Goal: Information Seeking & Learning: Find specific fact

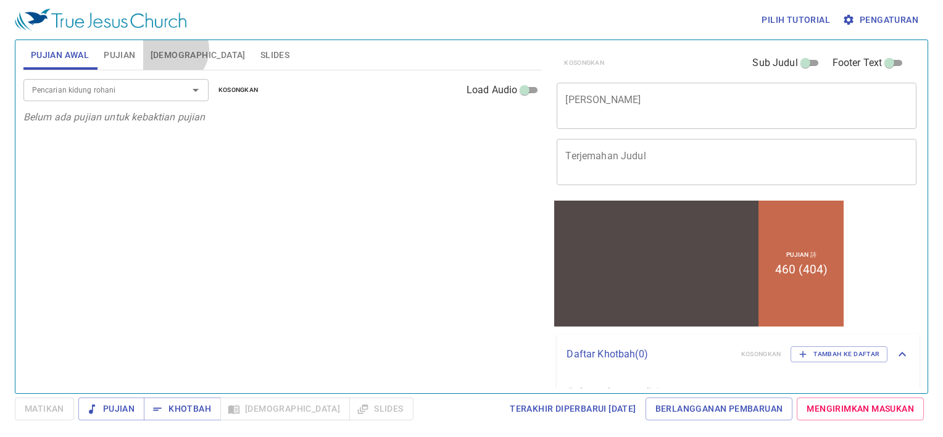
click at [173, 49] on span "Alkitab" at bounding box center [198, 55] width 95 height 15
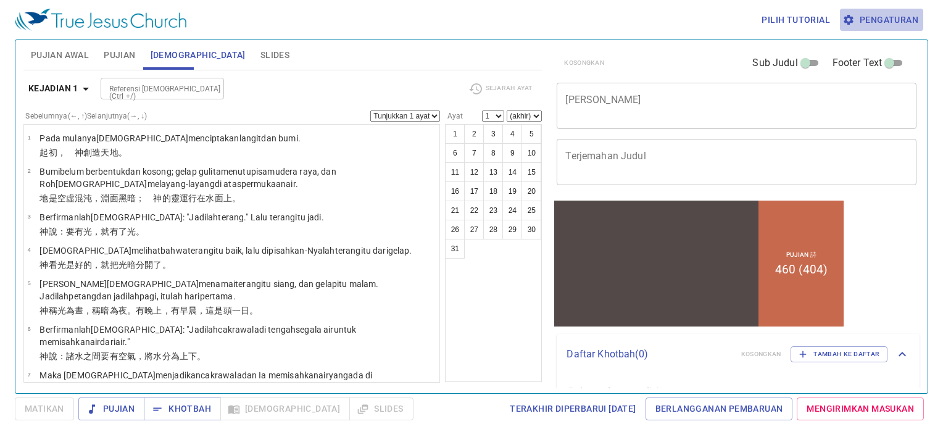
click at [879, 13] on span "Pengaturan" at bounding box center [881, 19] width 73 height 15
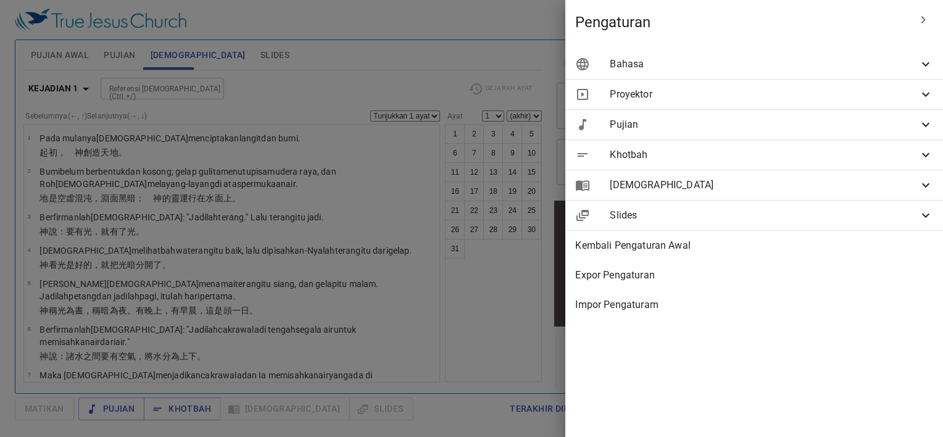
click at [726, 71] on span "Bahasa" at bounding box center [764, 64] width 309 height 15
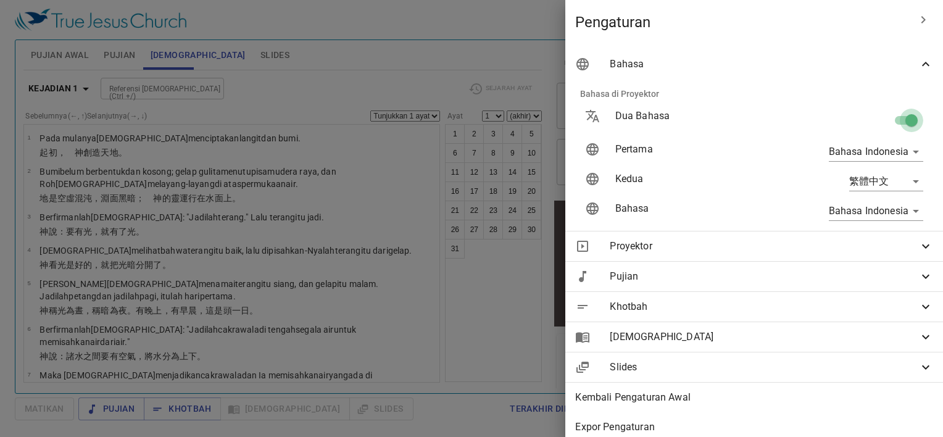
click at [894, 117] on input "checkbox" at bounding box center [911, 122] width 70 height 23
checkbox input "false"
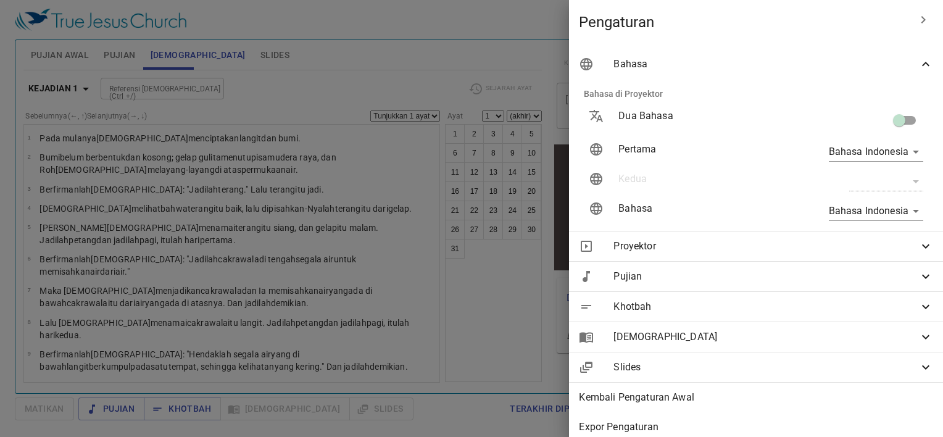
click at [488, 51] on div at bounding box center [471, 218] width 943 height 437
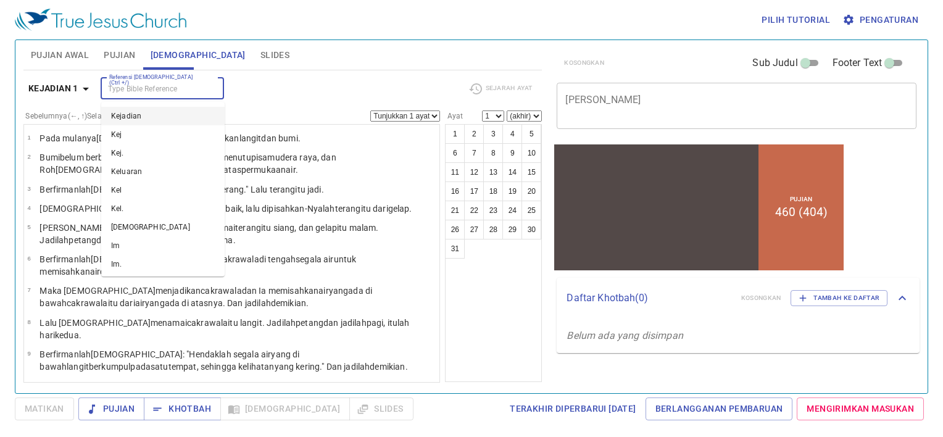
click at [148, 87] on input "Referensi Alkitab (Ctrl +/)" at bounding box center [152, 88] width 96 height 14
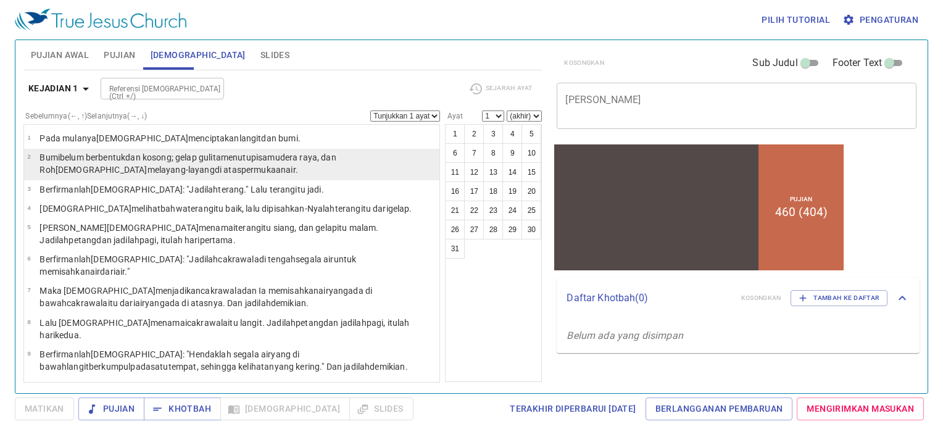
click at [325, 152] on wh8415 ", dan Roh Allah melayang-layang di atas permukaan air ." at bounding box center [187, 163] width 296 height 22
select select "2"
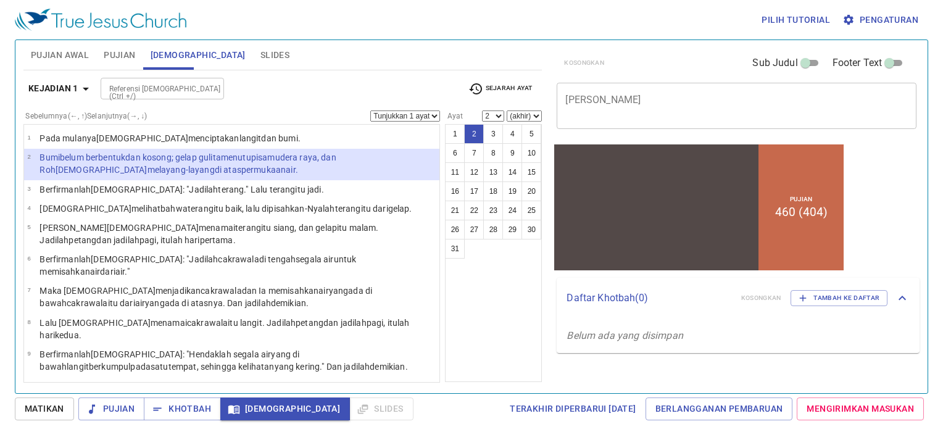
click at [165, 80] on div "Referensi Alkitab (Ctrl +/)" at bounding box center [162, 89] width 123 height 22
type input "ams 31:8"
select select "8"
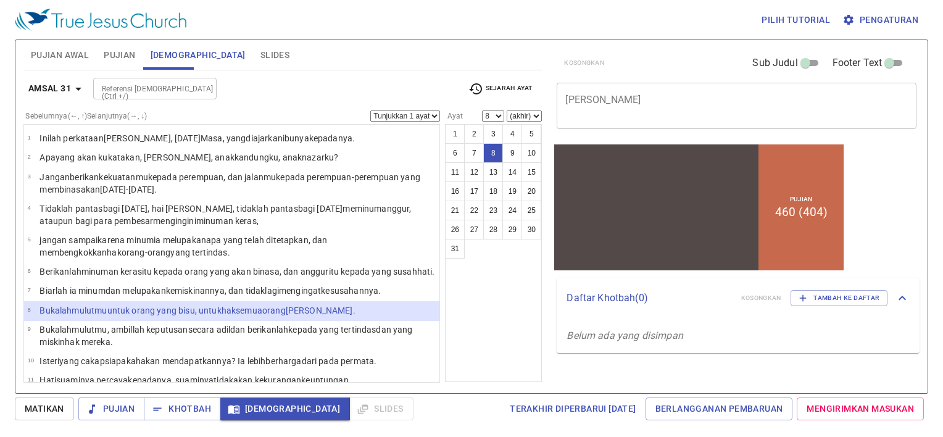
click at [404, 119] on select "Tunjukkan 1 ayat Tunjukkan 2 ayat Tunjukkan 3 ayat Tunjukkan 4 ayat Tunjukkan 5…" at bounding box center [405, 115] width 70 height 11
select select "2"
click at [370, 110] on select "Tunjukkan 1 ayat Tunjukkan 2 ayat Tunjukkan 3 ayat Tunjukkan 4 ayat Tunjukkan 5…" at bounding box center [405, 115] width 70 height 11
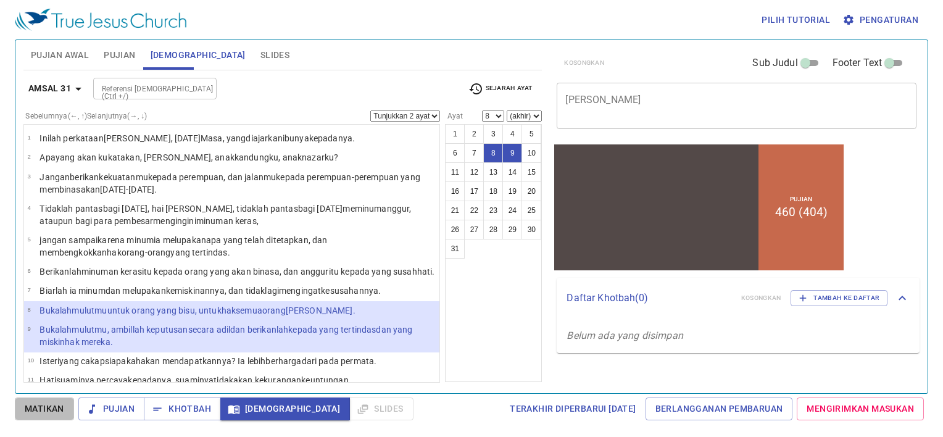
click at [0, 0] on span "Matikan" at bounding box center [0, 0] width 0 height 0
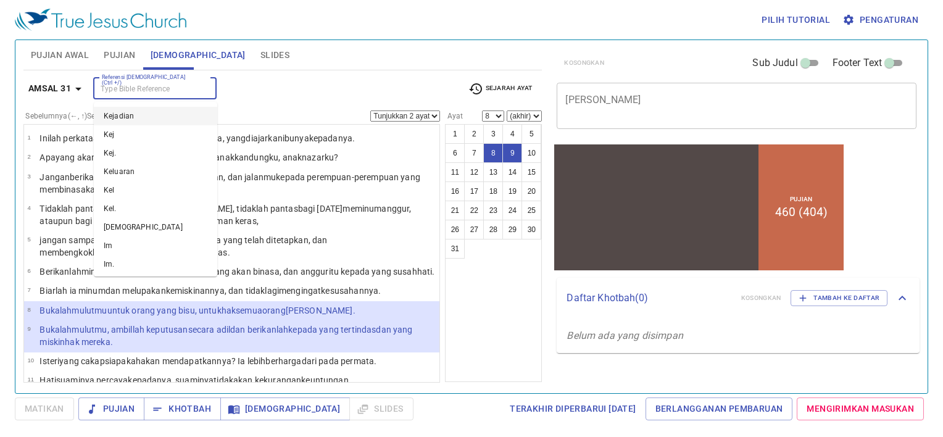
click at [152, 86] on input "Referensi Alkitab (Ctrl +/)" at bounding box center [145, 88] width 96 height 14
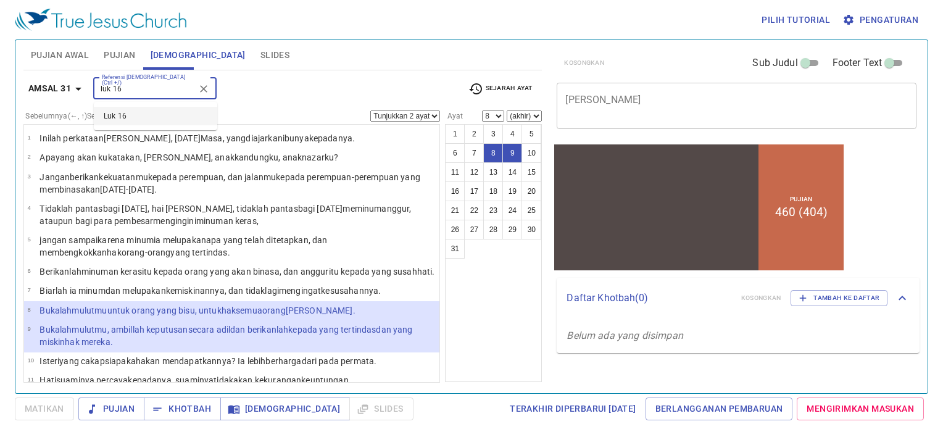
click at [133, 117] on li "Luk 16" at bounding box center [155, 116] width 123 height 19
type input "luk 16"
select select "1"
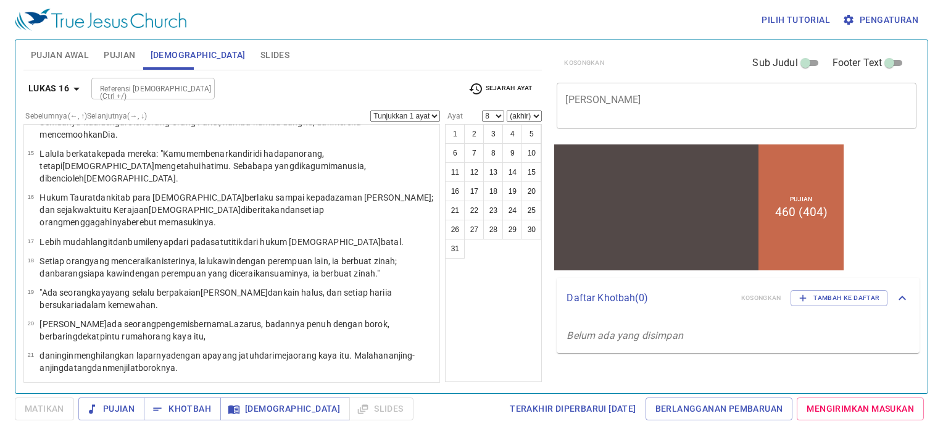
scroll to position [502, 0]
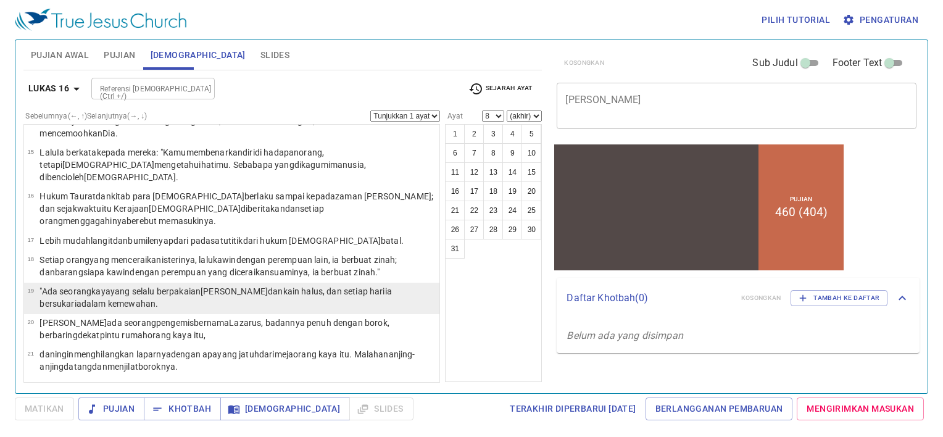
click at [215, 285] on p ""Ada seorang kaya yang selalu berpakaian jubah ungu dan kain halus , dan setiap…" at bounding box center [237, 297] width 396 height 25
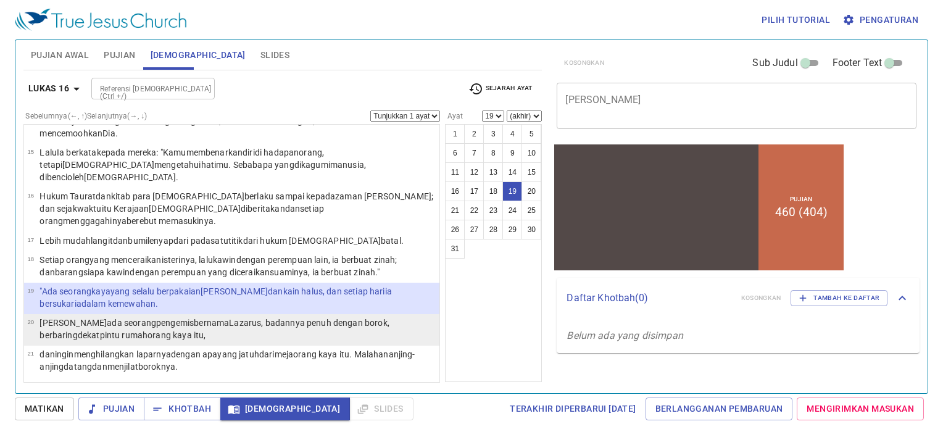
click at [147, 330] on wg4440 "orang kaya itu ," at bounding box center [176, 335] width 58 height 10
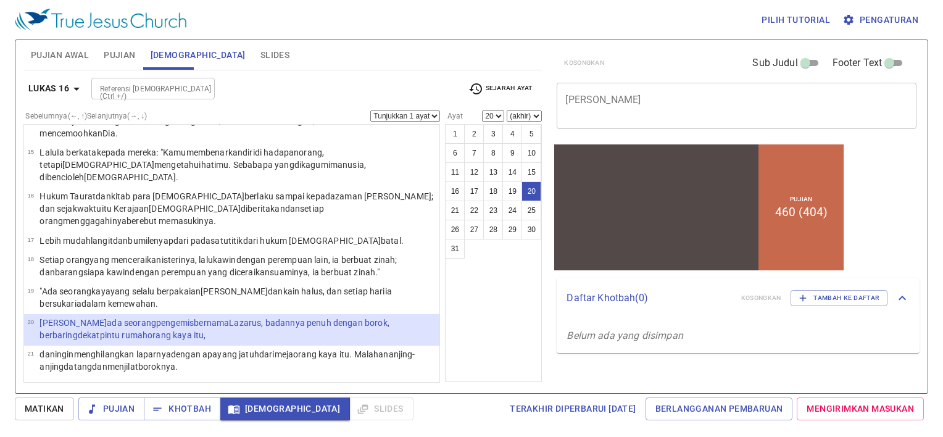
select select "21"
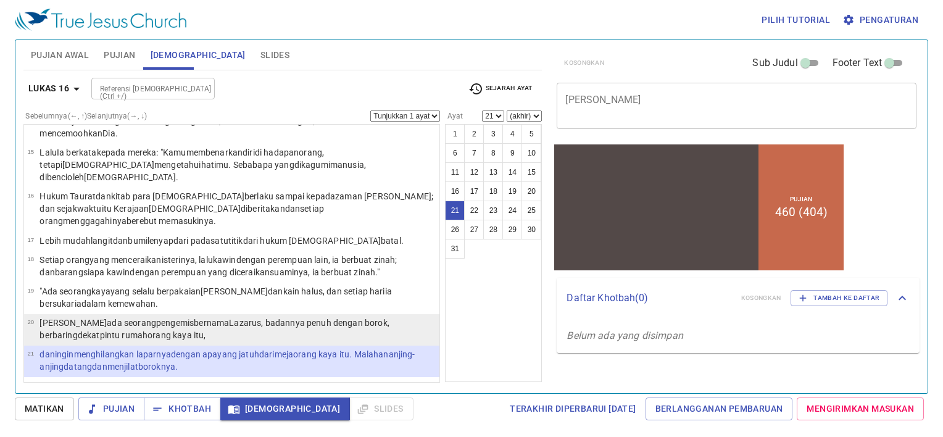
scroll to position [527, 0]
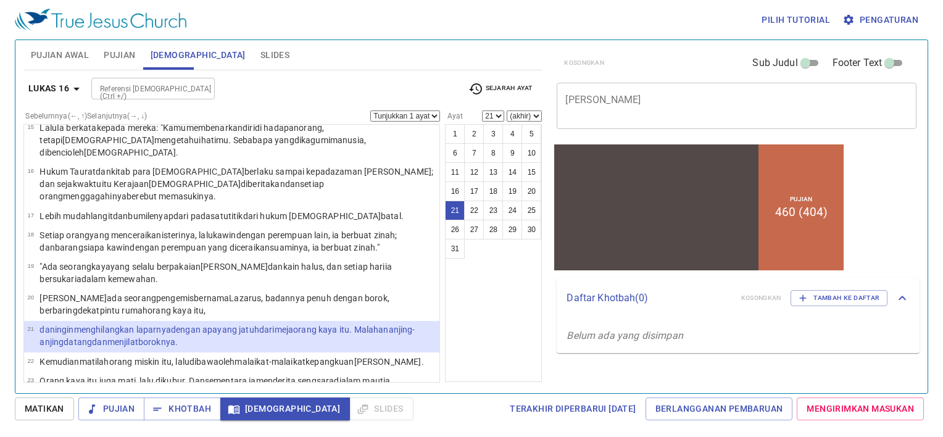
click at [13, 75] on div "Pilih tutorial Pengaturan Pujian Awal Pujian Alkitab Slides Pencarian kidung ro…" at bounding box center [471, 218] width 943 height 437
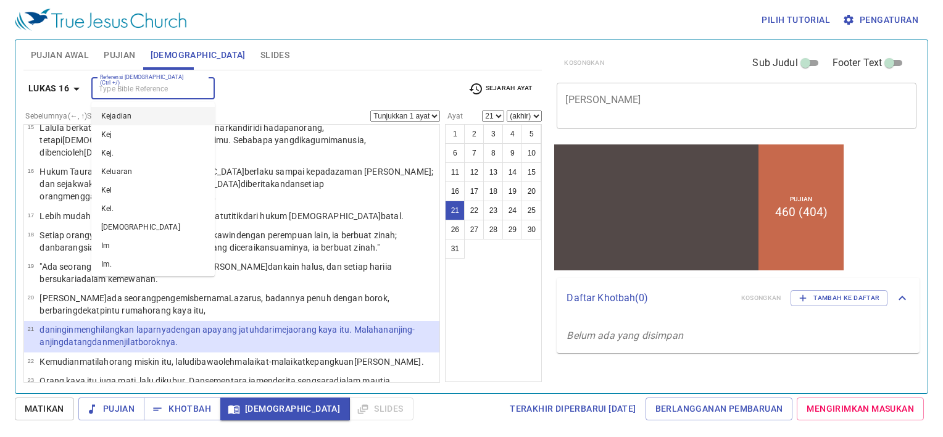
click at [136, 91] on input "Referensi Alkitab (Ctrl +/)" at bounding box center [143, 88] width 96 height 14
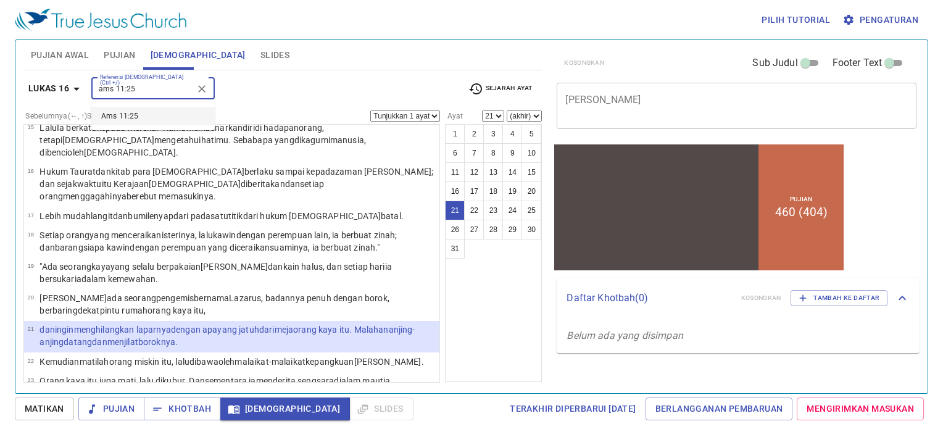
type input "ams 11:25"
select select "25"
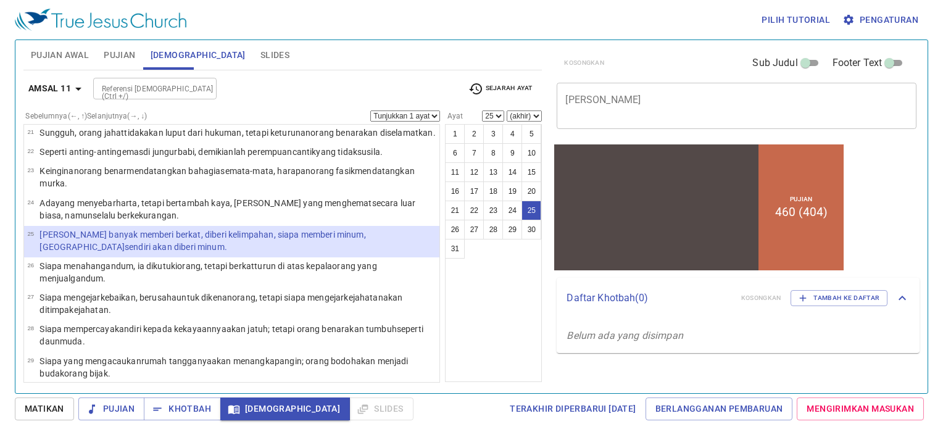
click at [140, 250] on p "Siapa banyak memberi berkat , diberi kelimpahan , siapa memberi minum , ia send…" at bounding box center [237, 240] width 396 height 25
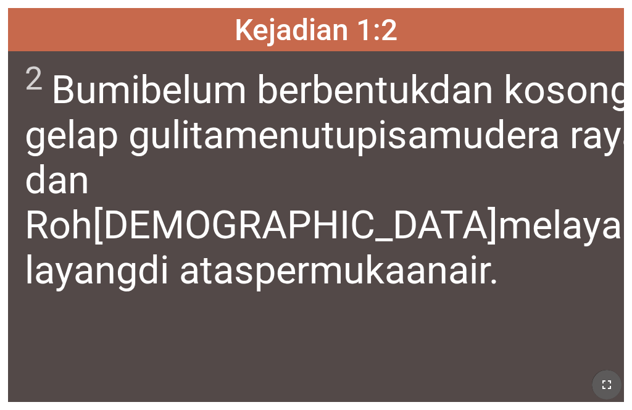
click at [493, 384] on icon "button" at bounding box center [606, 384] width 15 height 15
